Goal: Task Accomplishment & Management: Manage account settings

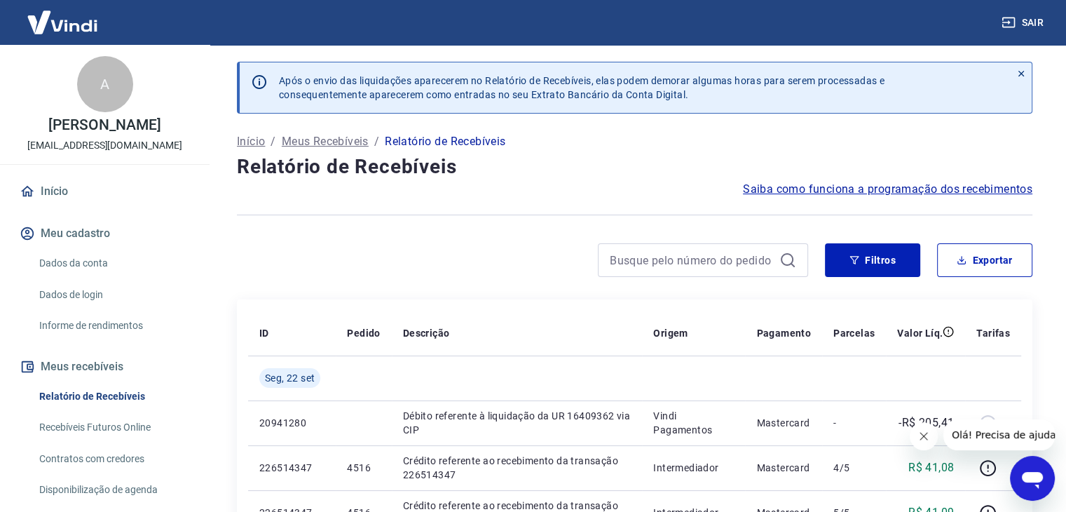
scroll to position [70, 0]
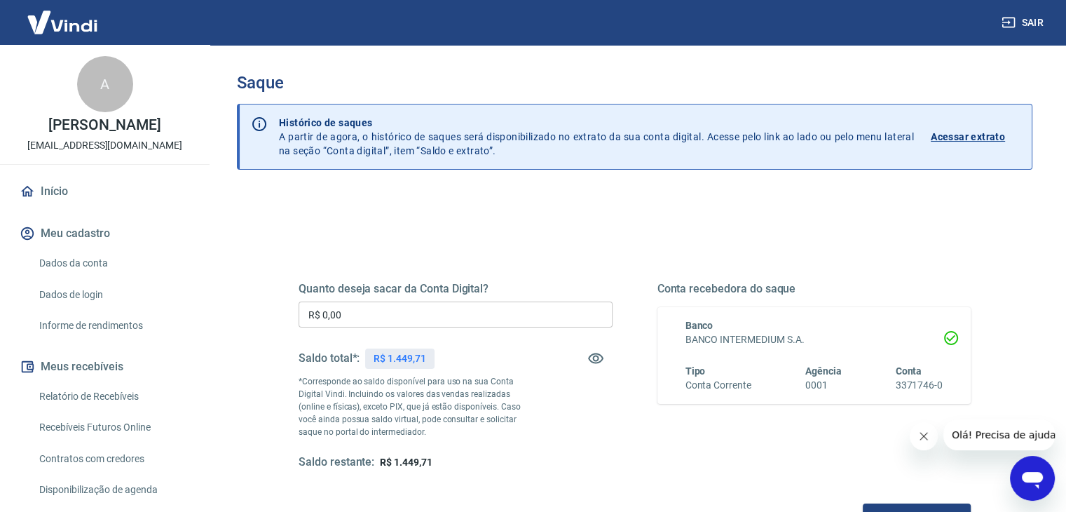
click at [505, 308] on input "R$ 0,00" at bounding box center [456, 314] width 314 height 26
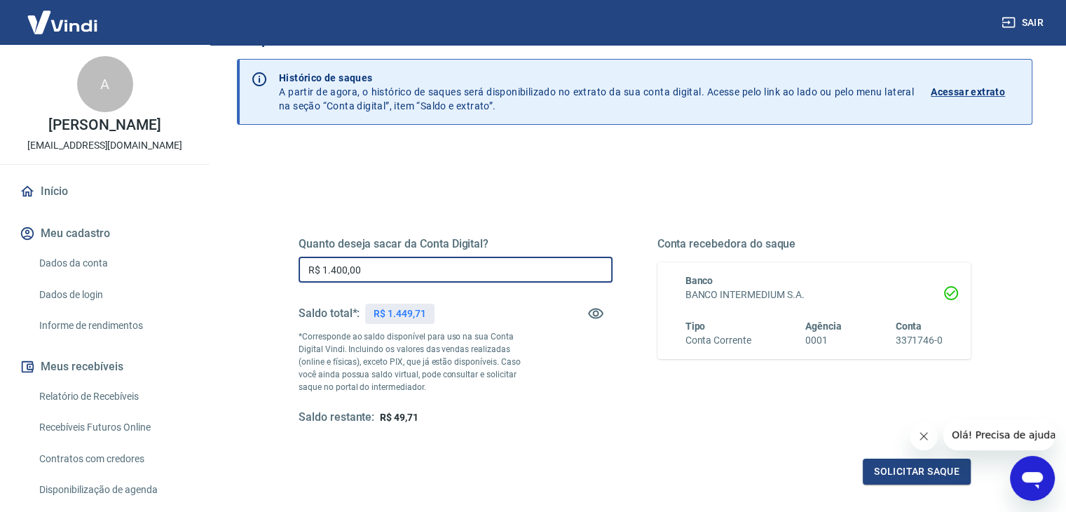
scroll to position [70, 0]
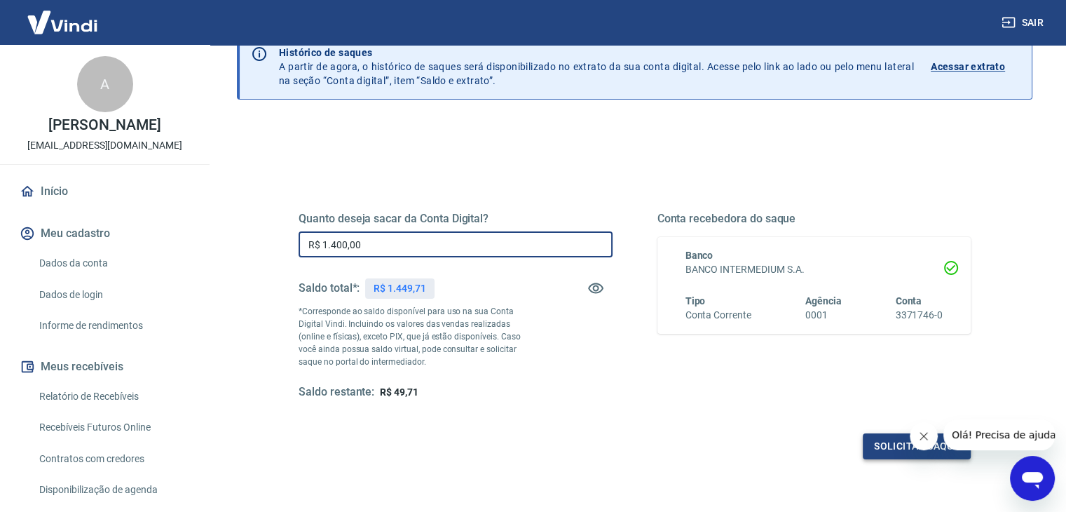
type input "R$ 1.400,00"
click at [870, 442] on button "Solicitar saque" at bounding box center [917, 446] width 108 height 26
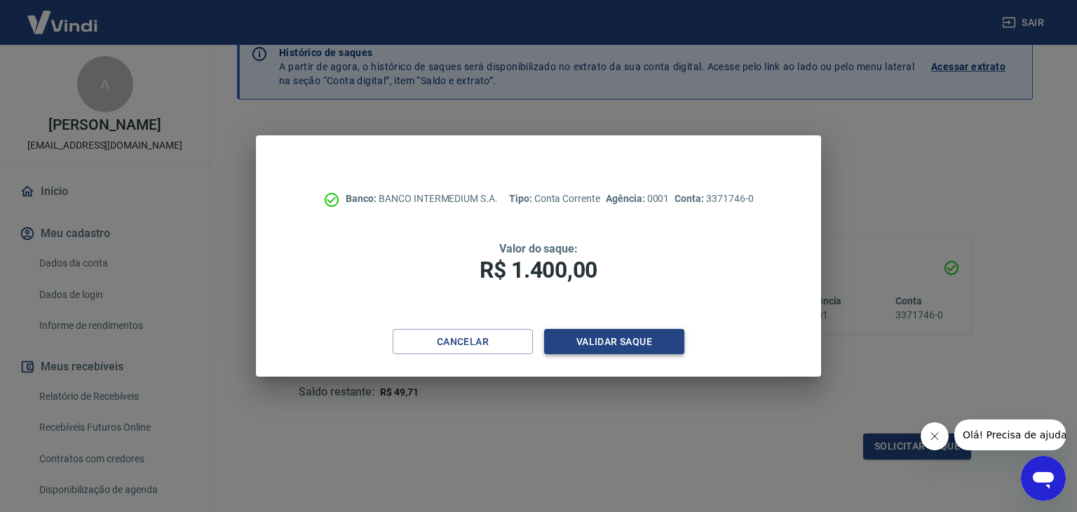
click at [616, 342] on button "Validar saque" at bounding box center [614, 342] width 140 height 26
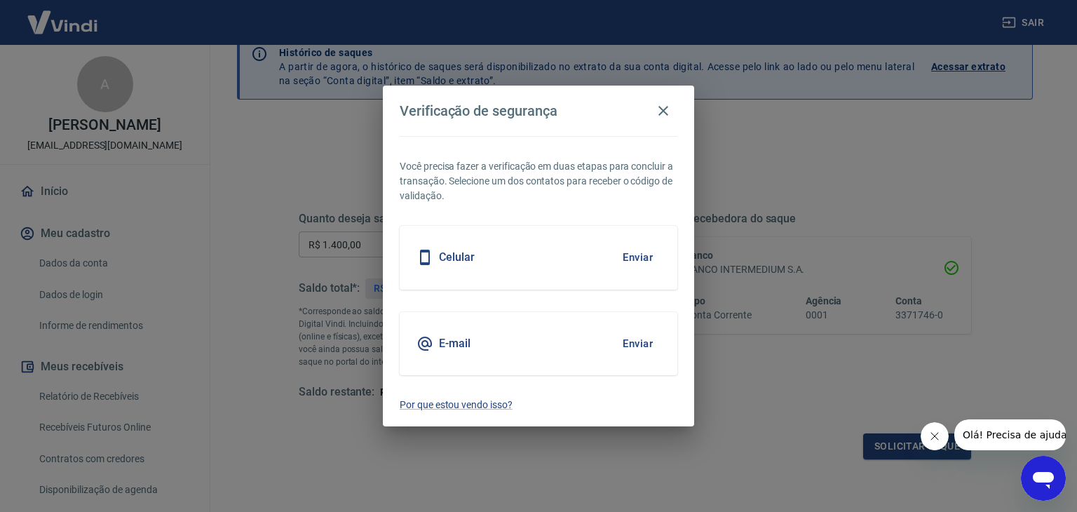
click at [507, 342] on div "E-mail Enviar" at bounding box center [539, 343] width 278 height 63
click at [631, 345] on button "Enviar" at bounding box center [638, 343] width 46 height 29
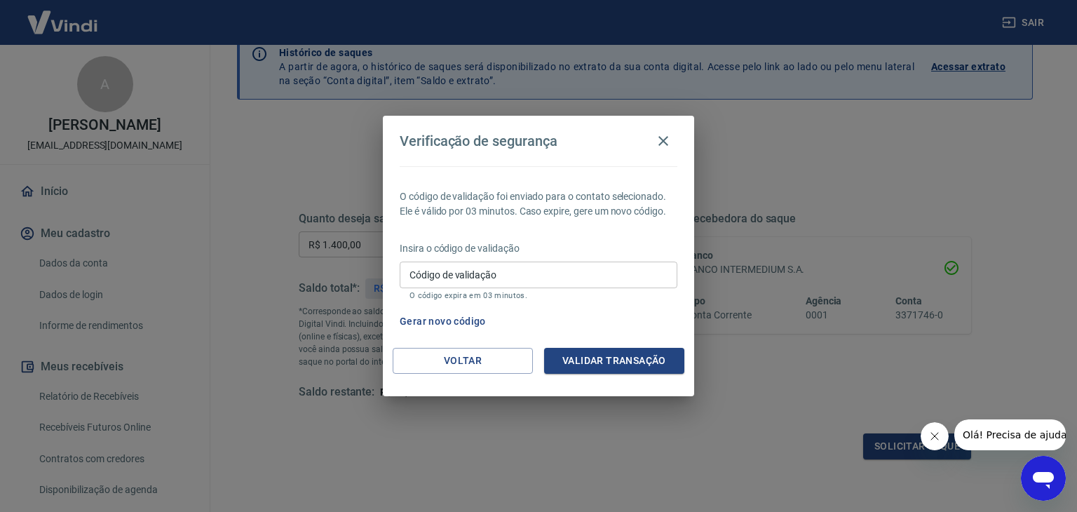
click at [582, 273] on input "Código de validação" at bounding box center [539, 274] width 278 height 26
type input "516815"
click at [634, 360] on button "Validar transação" at bounding box center [614, 361] width 140 height 26
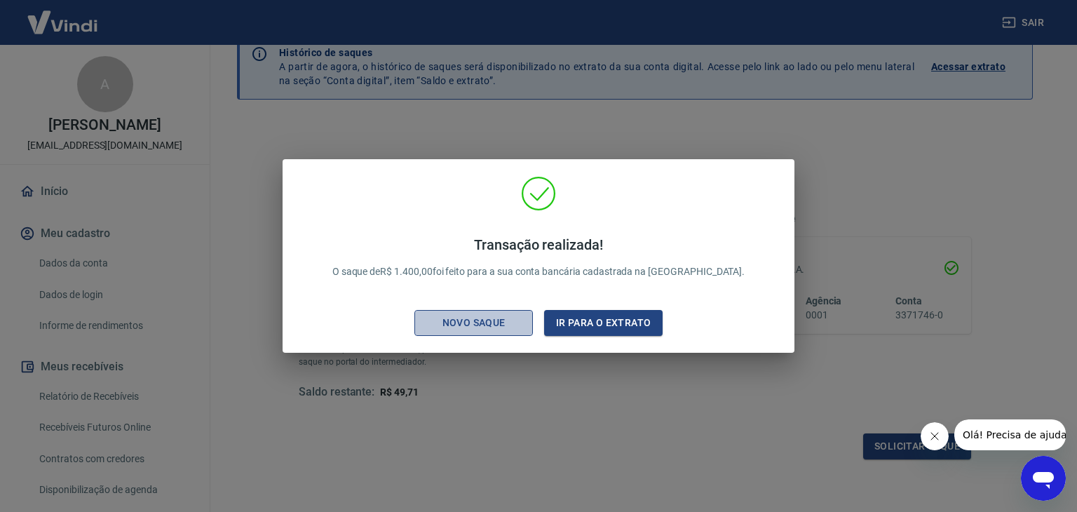
click at [470, 324] on div "Novo saque" at bounding box center [473, 323] width 97 height 18
